Goal: Transaction & Acquisition: Book appointment/travel/reservation

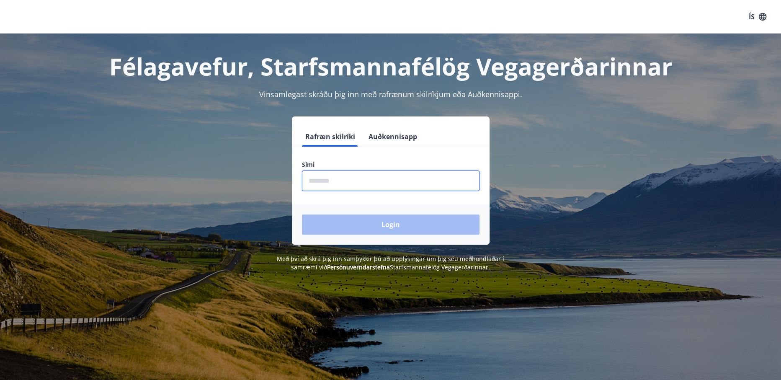
click at [329, 187] on input "phone" at bounding box center [390, 180] width 177 height 21
type input "********"
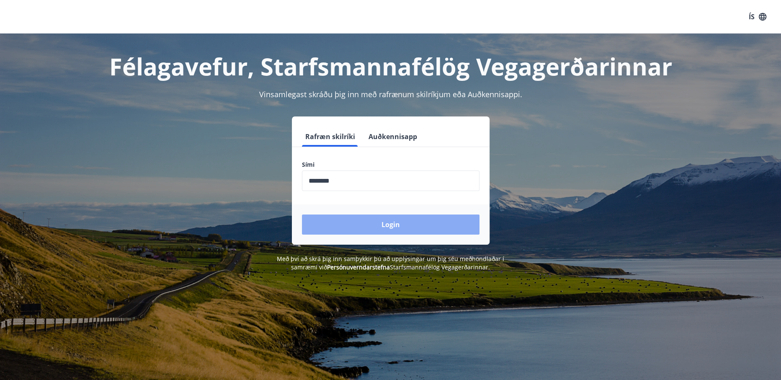
click at [350, 229] on button "Login" at bounding box center [390, 224] width 177 height 20
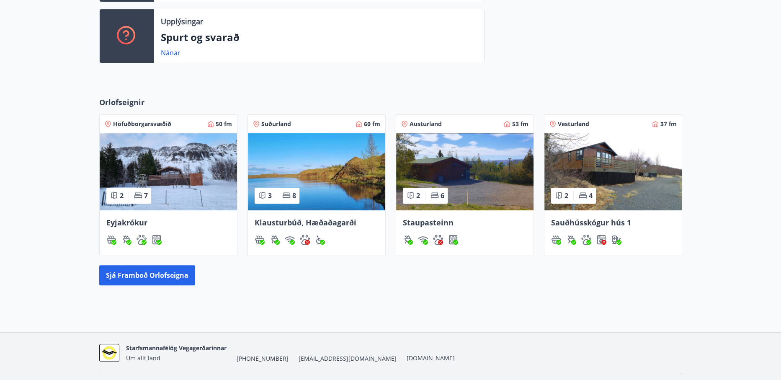
scroll to position [293, 0]
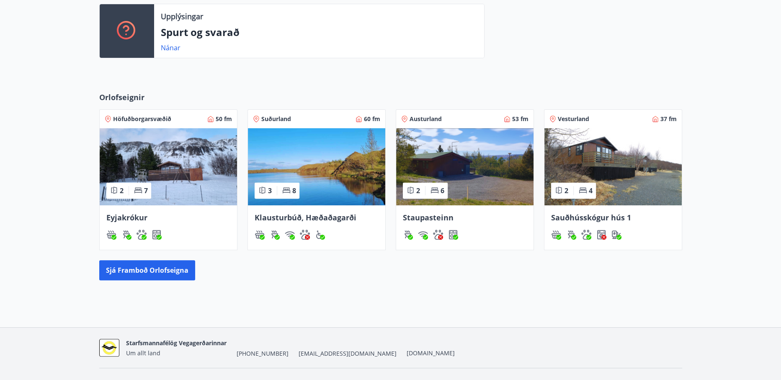
click at [588, 217] on span "Sauðhússkógur hús 1" at bounding box center [591, 217] width 80 height 10
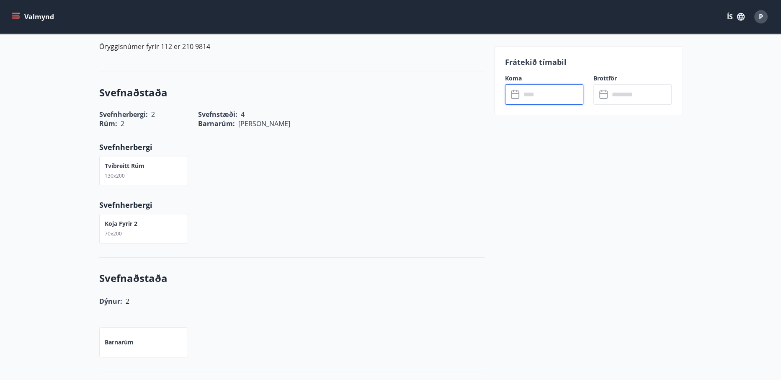
scroll to position [377, 0]
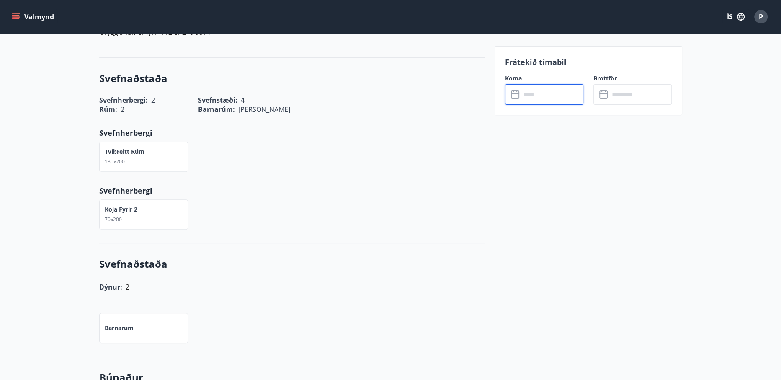
click at [533, 100] on input "text" at bounding box center [552, 94] width 62 height 21
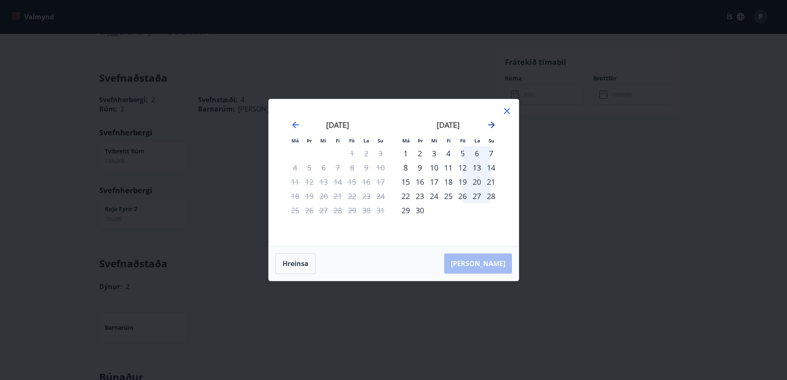
click at [492, 125] on icon "Move forward to switch to the next month." at bounding box center [491, 124] width 7 height 7
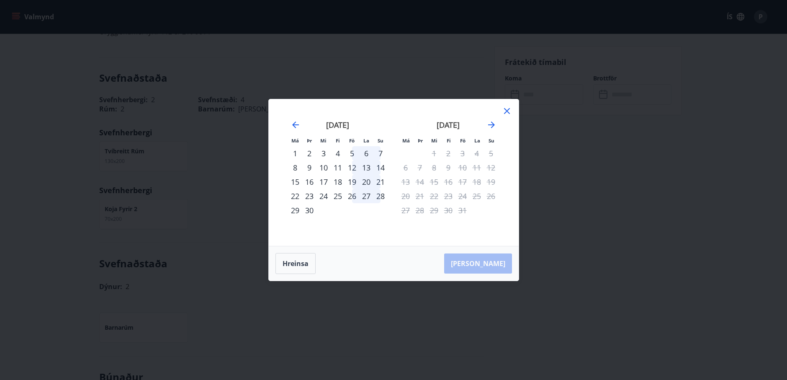
drag, startPoint x: 497, startPoint y: 169, endPoint x: 462, endPoint y: 169, distance: 34.7
click at [462, 169] on tr "6 7 8 9 10 11 12" at bounding box center [448, 167] width 100 height 14
click at [507, 115] on icon at bounding box center [507, 111] width 10 height 10
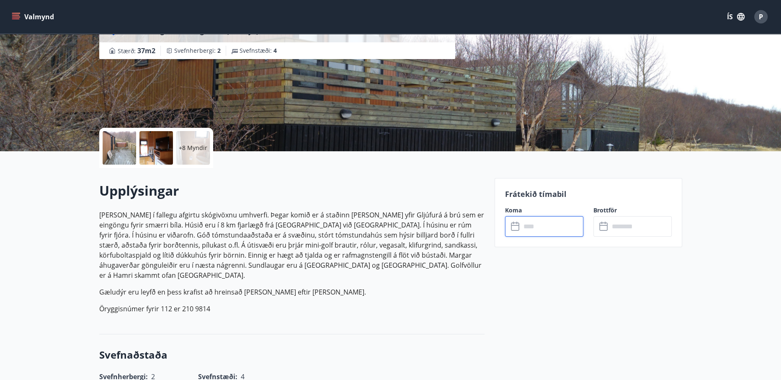
scroll to position [98, 0]
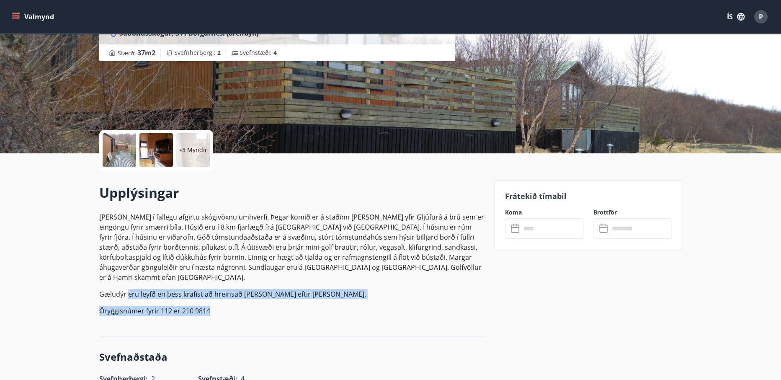
drag, startPoint x: 235, startPoint y: 305, endPoint x: 125, endPoint y: 287, distance: 111.6
click at [125, 287] on div "Upplýsingar Húsið er í fallegu afgirtu skógivöxnu umhverfi. Þegar komið er á st…" at bounding box center [291, 252] width 385 height 139
click at [124, 289] on p "Gæludýr eru leyfð en þess krafist að hreinsað sé upp eftir þau." at bounding box center [291, 294] width 385 height 10
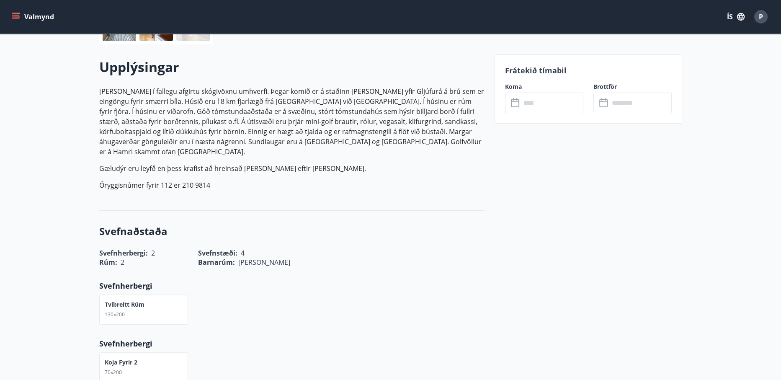
scroll to position [0, 0]
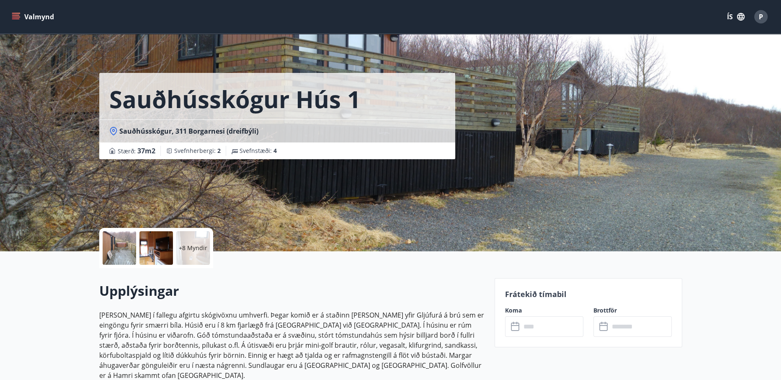
click at [13, 13] on icon "menu" at bounding box center [16, 13] width 9 height 1
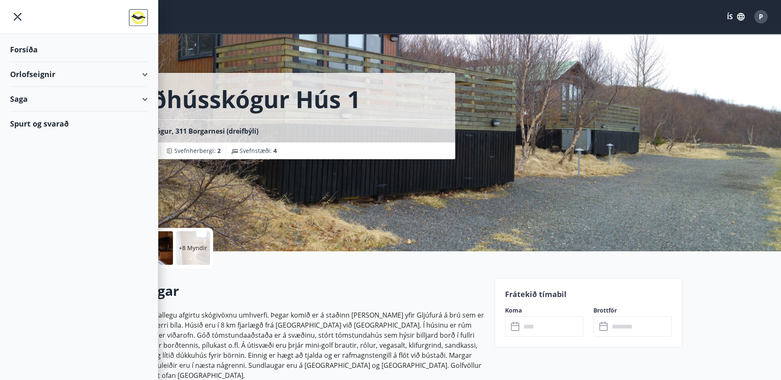
click at [43, 76] on div "Orlofseignir" at bounding box center [79, 74] width 138 height 25
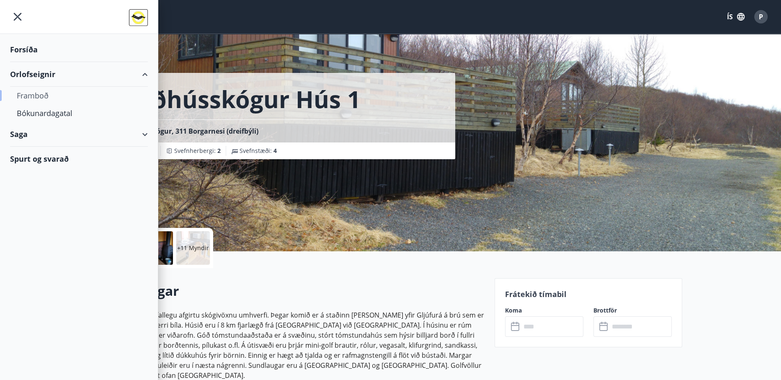
click at [30, 100] on div "Framboð" at bounding box center [79, 96] width 124 height 18
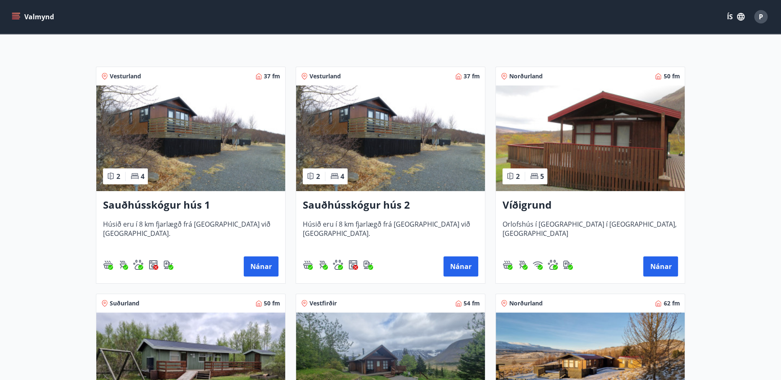
click at [149, 208] on h3 "Sauðhússkógur hús 1" at bounding box center [190, 205] width 175 height 15
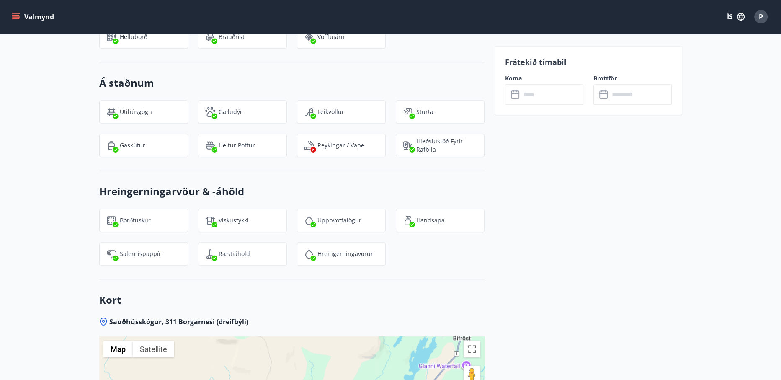
scroll to position [879, 0]
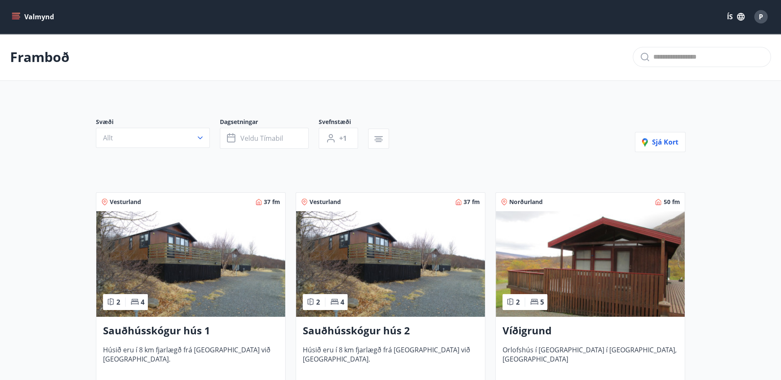
click at [13, 16] on icon "menu" at bounding box center [16, 17] width 8 height 8
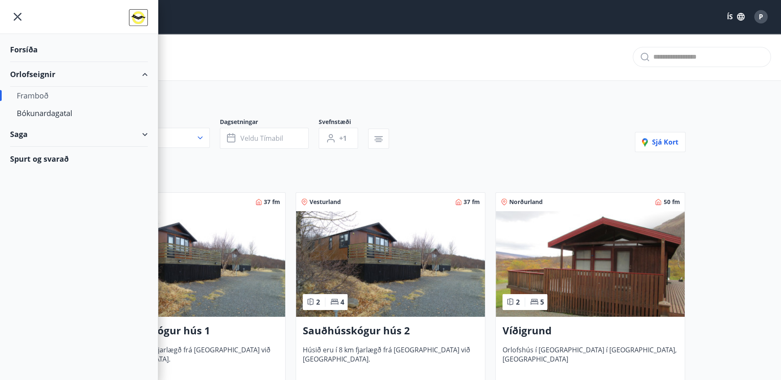
click at [139, 133] on div "Saga" at bounding box center [79, 134] width 138 height 25
click at [47, 228] on div "Spurt og svarað" at bounding box center [79, 229] width 138 height 24
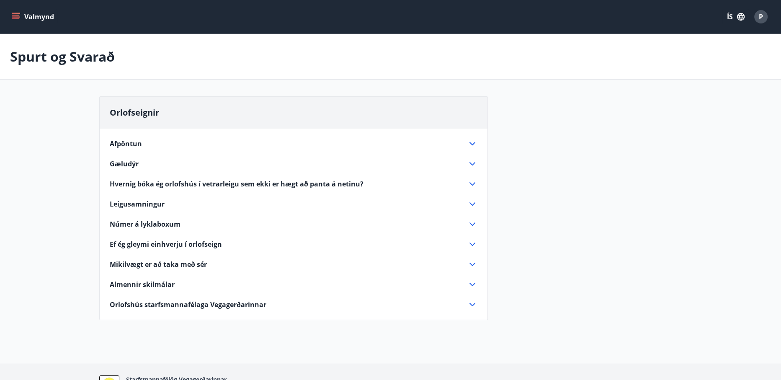
click at [473, 307] on icon at bounding box center [472, 304] width 10 height 10
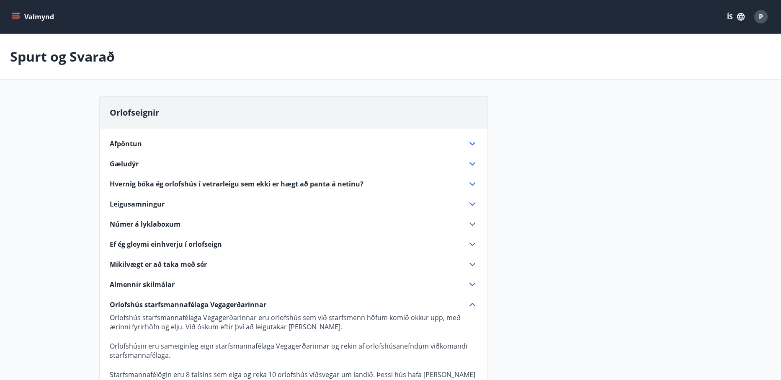
click at [470, 182] on icon at bounding box center [472, 184] width 10 height 10
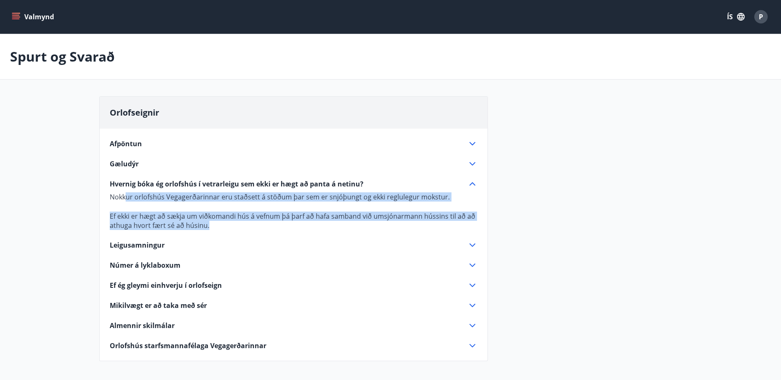
drag, startPoint x: 141, startPoint y: 195, endPoint x: 460, endPoint y: 227, distance: 320.6
click at [460, 227] on p "Nokkur orlofshús Vegagerðarinnar eru staðsett á stöðum þar sem er snjóþungt og …" at bounding box center [293, 211] width 367 height 38
click at [440, 229] on p "Ef ekki er hægt að sækja um viðkomandi hús á vefnum þá þarf að hafa samband við…" at bounding box center [293, 220] width 367 height 18
drag, startPoint x: 351, startPoint y: 223, endPoint x: 102, endPoint y: 195, distance: 251.1
click at [102, 195] on div "Afpöntun Leigan fæst aðeins endurgreidd ef bústaðurinn leigist aftur. Gæludýr G…" at bounding box center [294, 239] width 388 height 222
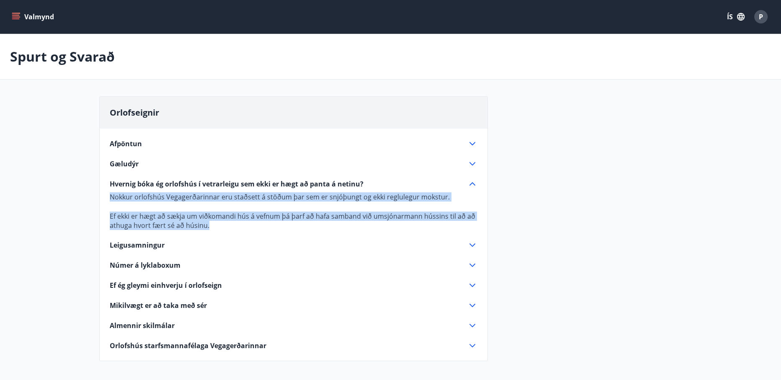
click at [102, 195] on div "Afpöntun Leigan fæst aðeins endurgreidd ef bústaðurinn leigist aftur. Gæludýr G…" at bounding box center [294, 239] width 388 height 222
drag, startPoint x: 102, startPoint y: 195, endPoint x: 468, endPoint y: 222, distance: 367.6
click at [468, 222] on div "Afpöntun Leigan fæst aðeins endurgreidd ef bústaðurinn leigist aftur. Gæludýr G…" at bounding box center [294, 239] width 388 height 222
click at [395, 226] on p "Ef ekki er hægt að sækja um viðkomandi hús á vefnum þá þarf að hafa samband við…" at bounding box center [293, 220] width 367 height 18
drag, startPoint x: 313, startPoint y: 215, endPoint x: 110, endPoint y: 190, distance: 204.5
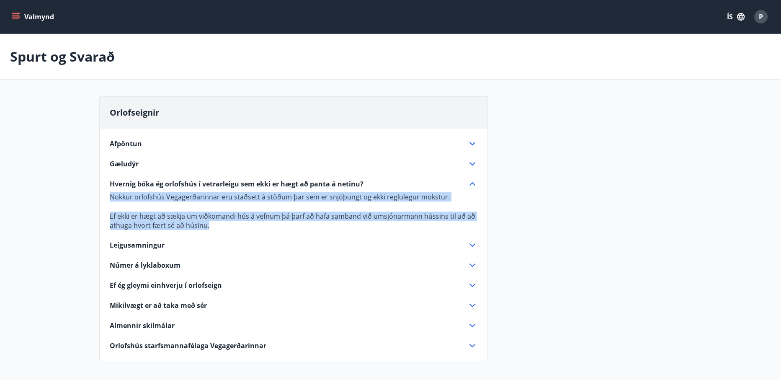
click at [110, 190] on div "Nokkur orlofshús Vegagerðarinnar eru staðsett á stöðum þar sem er snjóþungt og …" at bounding box center [293, 209] width 367 height 41
click at [110, 195] on p "Nokkur orlofshús Vegagerðarinnar eru staðsett á stöðum þar sem er snjóþungt og …" at bounding box center [293, 196] width 367 height 9
drag, startPoint x: 109, startPoint y: 195, endPoint x: 255, endPoint y: 227, distance: 149.3
click at [255, 227] on p "Nokkur orlofshús Vegagerðarinnar eru staðsett á stöðum þar sem er snjóþungt og …" at bounding box center [293, 211] width 367 height 38
click at [255, 227] on p "Ef ekki er hægt að sækja um viðkomandi hús á vefnum þá þarf að hafa samband við…" at bounding box center [293, 220] width 367 height 18
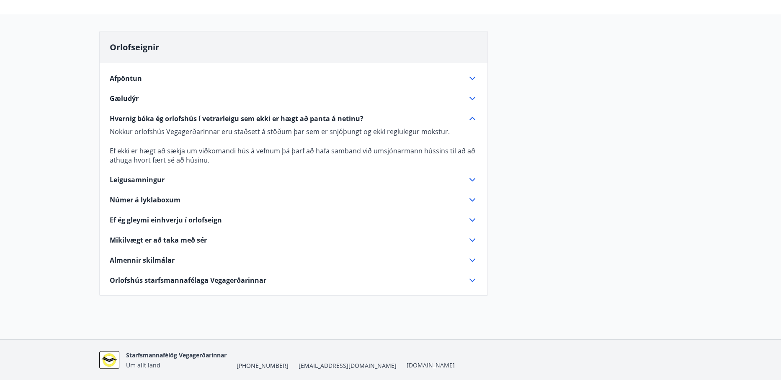
scroll to position [84, 0]
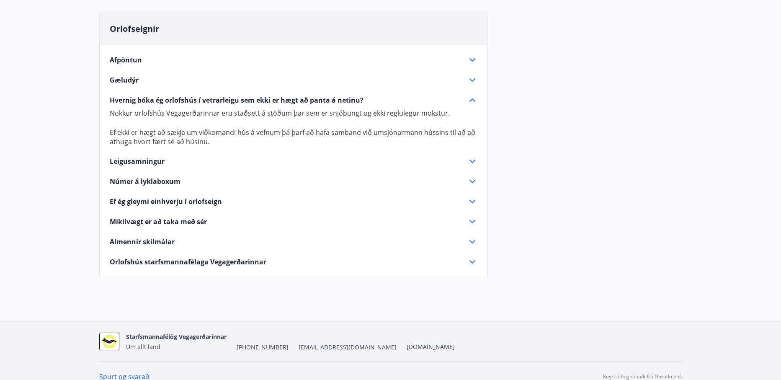
drag, startPoint x: 236, startPoint y: 148, endPoint x: 281, endPoint y: 259, distance: 119.8
click at [281, 259] on div "Afpöntun Leigan fæst aðeins endurgreidd ef bústaðurinn leigist aftur. Gæludýr G…" at bounding box center [294, 156] width 388 height 222
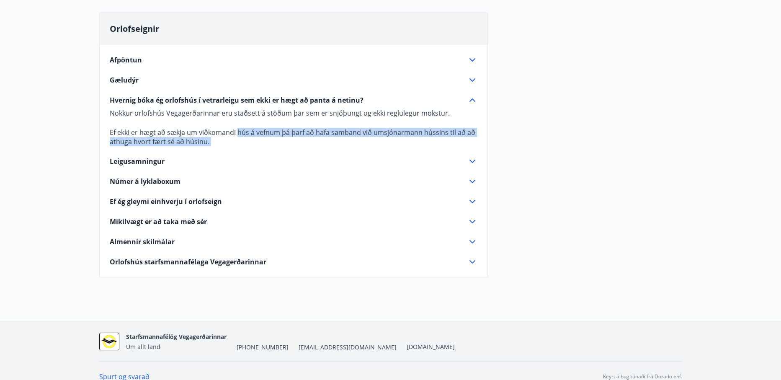
drag, startPoint x: 290, startPoint y: 274, endPoint x: 237, endPoint y: 134, distance: 149.9
click at [237, 134] on div "Orlofseignir Afpöntun Leigan fæst aðeins endurgreidd ef bústaðurinn leigist aft…" at bounding box center [293, 145] width 388 height 265
click at [234, 142] on p "Ef ekki er hægt að sækja um viðkomandi hús á vefnum þá þarf að hafa samband við…" at bounding box center [293, 137] width 367 height 18
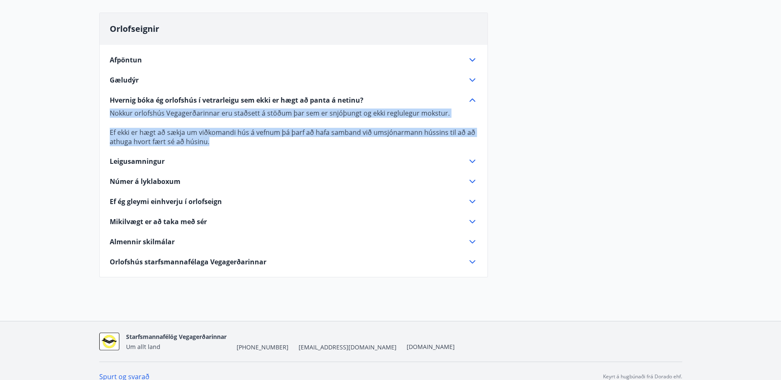
drag, startPoint x: 213, startPoint y: 141, endPoint x: 100, endPoint y: 115, distance: 116.4
click at [100, 115] on div "Afpöntun Leigan fæst aðeins endurgreidd ef bústaðurinn leigist aftur. Gæludýr G…" at bounding box center [294, 156] width 388 height 222
drag, startPoint x: 100, startPoint y: 115, endPoint x: 264, endPoint y: 155, distance: 168.5
click at [264, 155] on div "Afpöntun Leigan fæst aðeins endurgreidd ef bústaðurinn leigist aftur. Gæludýr G…" at bounding box center [294, 156] width 388 height 222
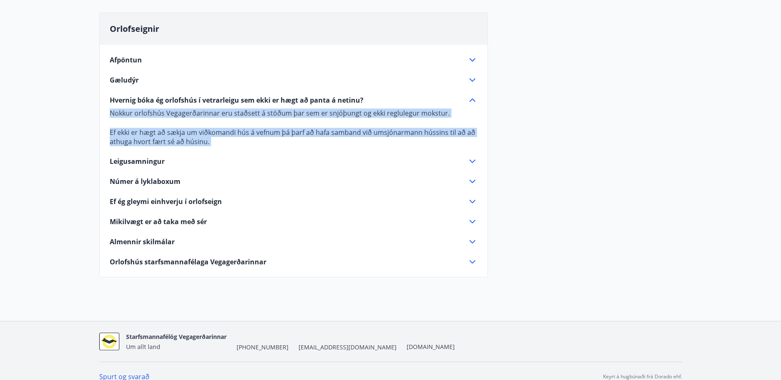
click at [264, 155] on div "Afpöntun Leigan fæst aðeins endurgreidd ef bústaðurinn leigist aftur. Gæludýr G…" at bounding box center [294, 156] width 388 height 222
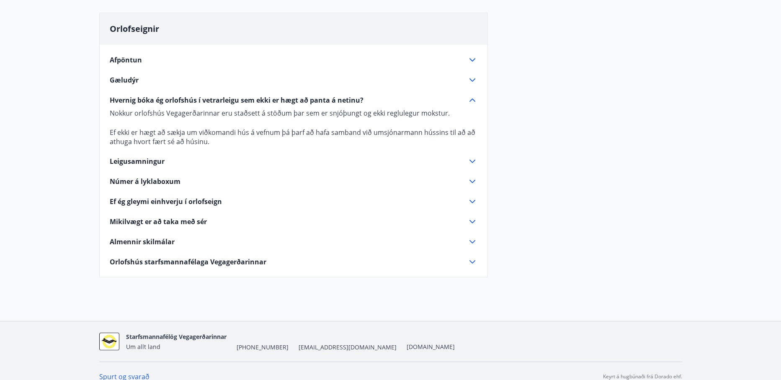
click at [475, 59] on icon at bounding box center [472, 60] width 10 height 10
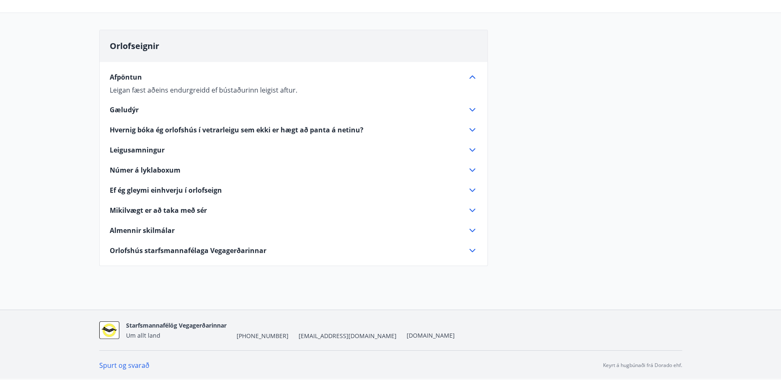
scroll to position [66, 0]
click at [470, 111] on icon at bounding box center [472, 110] width 10 height 10
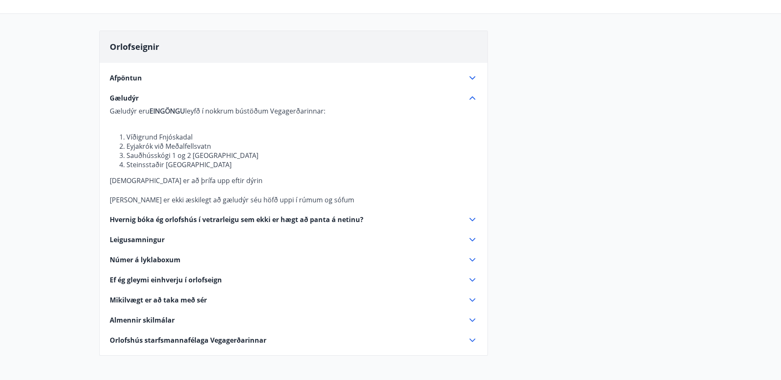
click at [470, 99] on icon at bounding box center [472, 98] width 10 height 10
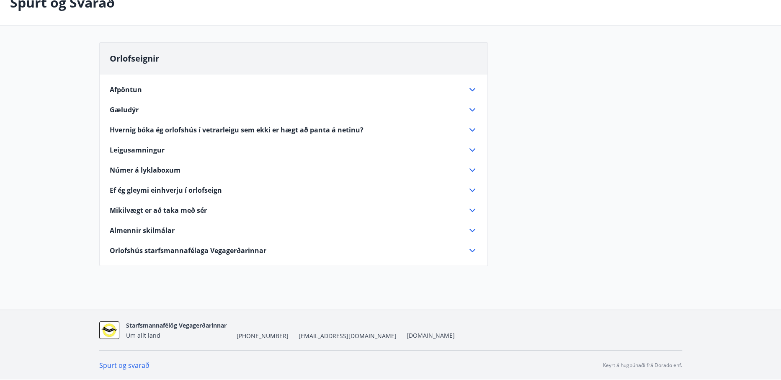
scroll to position [54, 0]
click at [473, 172] on icon at bounding box center [472, 170] width 10 height 10
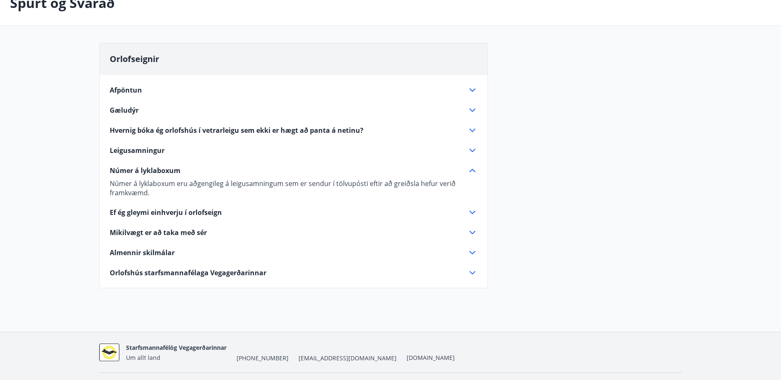
click at [471, 171] on icon at bounding box center [472, 170] width 10 height 10
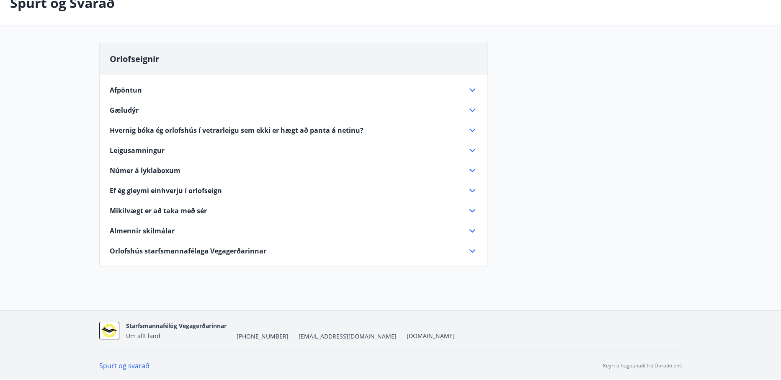
click at [472, 189] on icon at bounding box center [472, 190] width 10 height 10
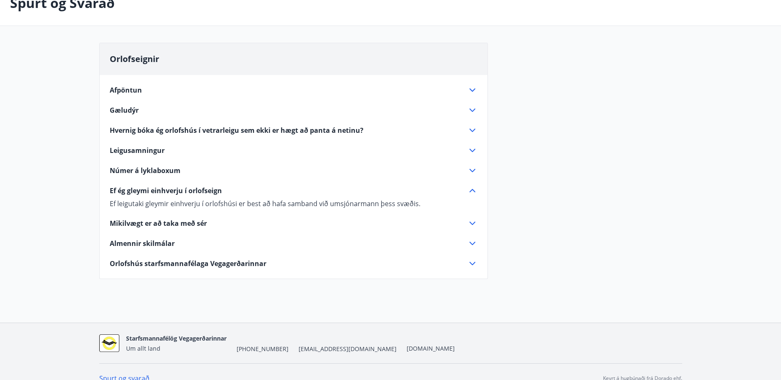
click at [472, 189] on icon at bounding box center [472, 190] width 6 height 3
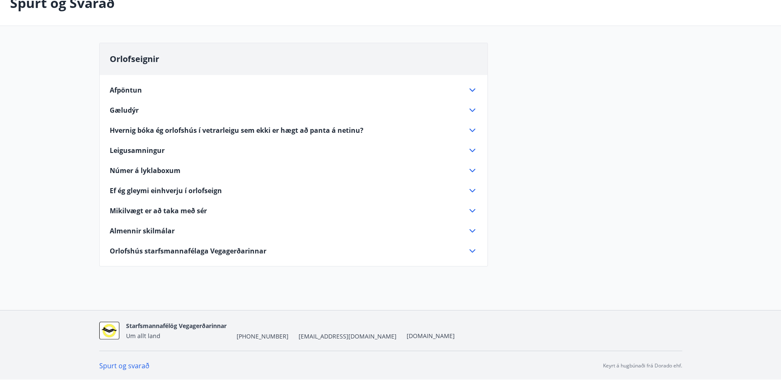
click at [470, 209] on icon at bounding box center [472, 210] width 10 height 10
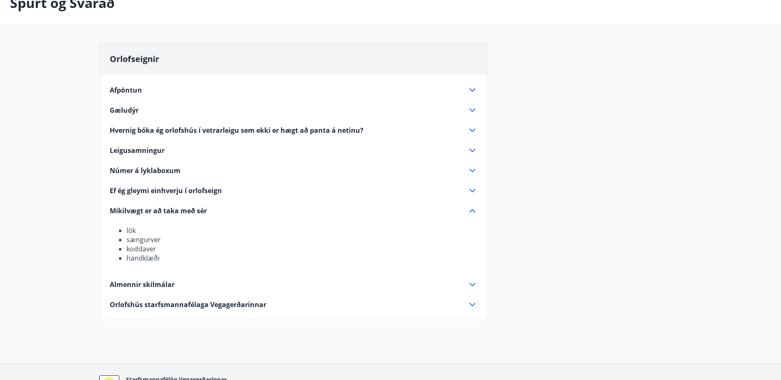
click at [470, 209] on icon at bounding box center [472, 210] width 10 height 10
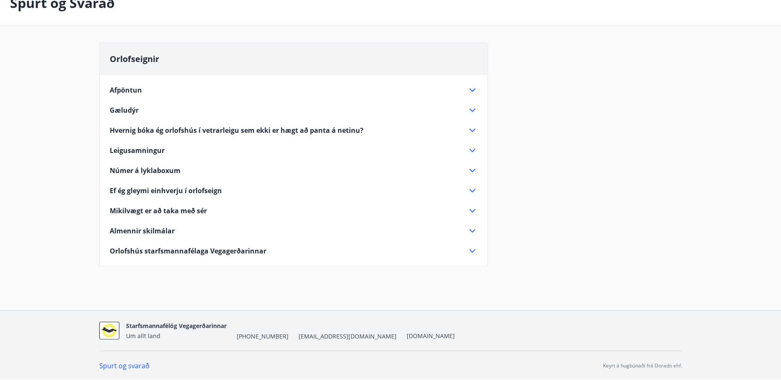
click at [470, 231] on icon at bounding box center [472, 231] width 10 height 10
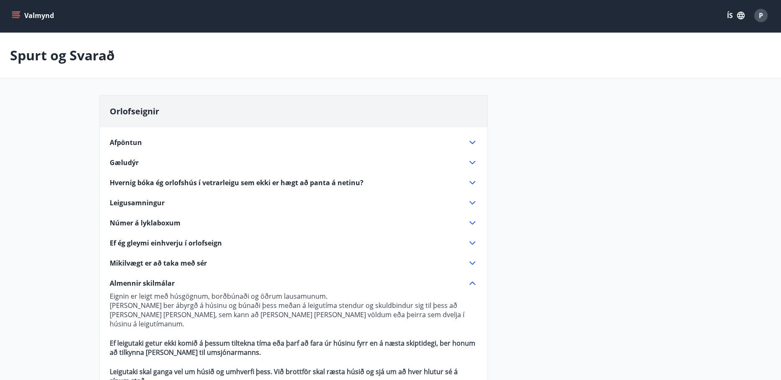
scroll to position [0, 0]
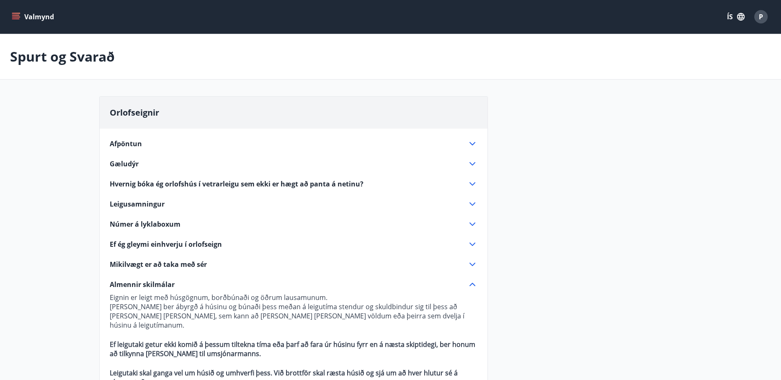
click at [16, 18] on icon "menu" at bounding box center [16, 17] width 8 height 8
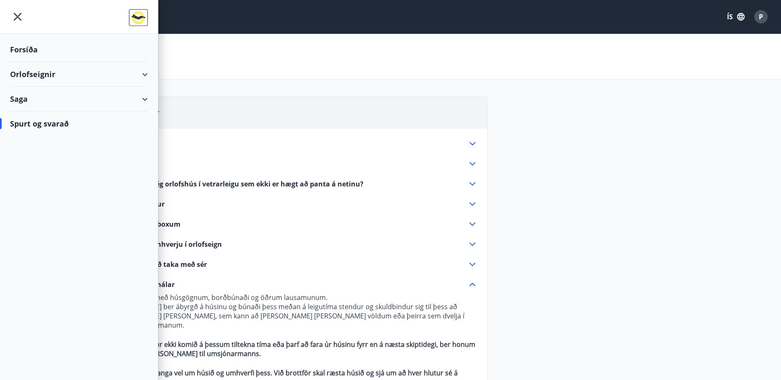
click at [144, 100] on div "Saga" at bounding box center [79, 99] width 138 height 25
click at [140, 72] on div "Orlofseignir" at bounding box center [79, 74] width 138 height 25
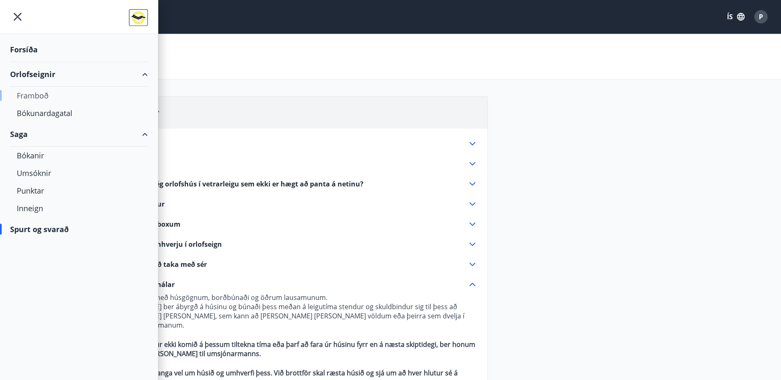
click at [48, 99] on div "Framboð" at bounding box center [79, 96] width 124 height 18
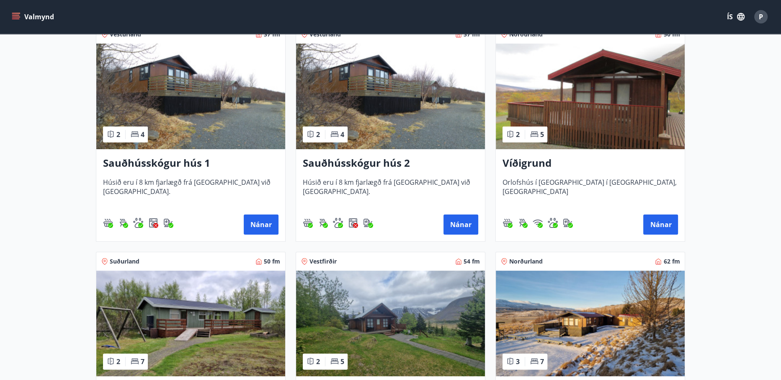
click at [178, 163] on h3 "Sauðhússkógur hús 1" at bounding box center [190, 163] width 175 height 15
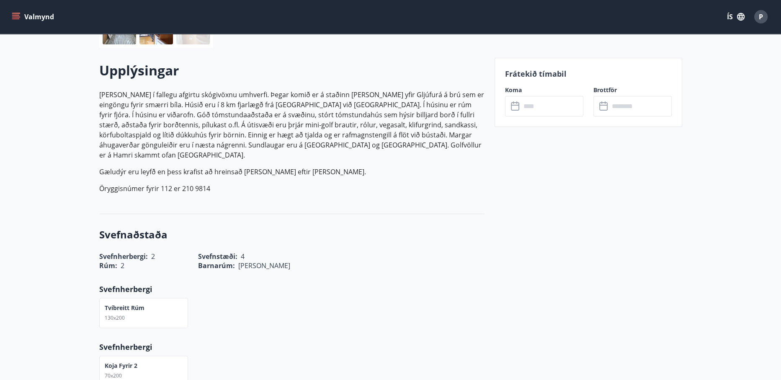
scroll to position [251, 0]
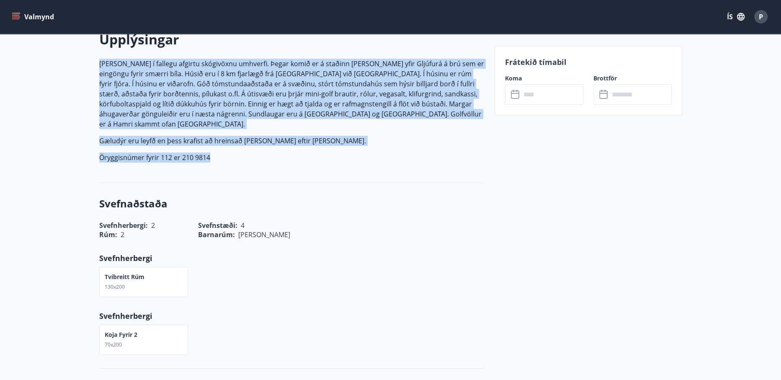
drag, startPoint x: 254, startPoint y: 146, endPoint x: 100, endPoint y: 63, distance: 174.3
click at [100, 63] on p "Húsið er í fallegu afgirtu skógivöxnu umhverfi. Þegar komið er á staðinn er far…" at bounding box center [291, 111] width 385 height 104
click at [100, 63] on p "Húsið er í fallegu afgirtu skógivöxnu umhverfi. Þegar komið er á staðinn er far…" at bounding box center [291, 94] width 385 height 70
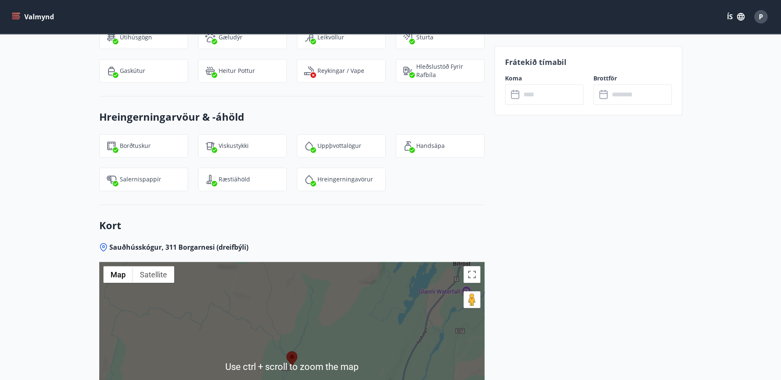
scroll to position [935, 0]
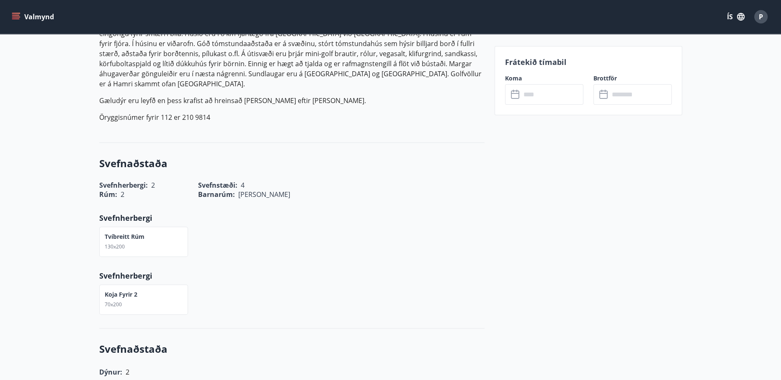
scroll to position [182, 0]
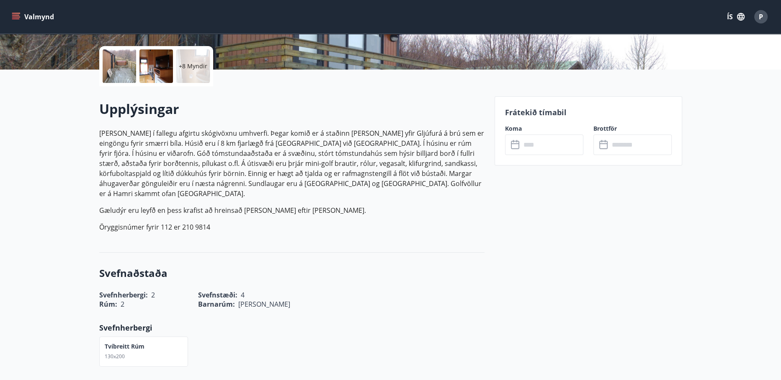
click at [341, 205] on p "Gæludýr eru leyfð en þess krafist að hreinsað sé upp eftir þau." at bounding box center [291, 210] width 385 height 10
